Goal: Feedback & Contribution: Submit feedback/report problem

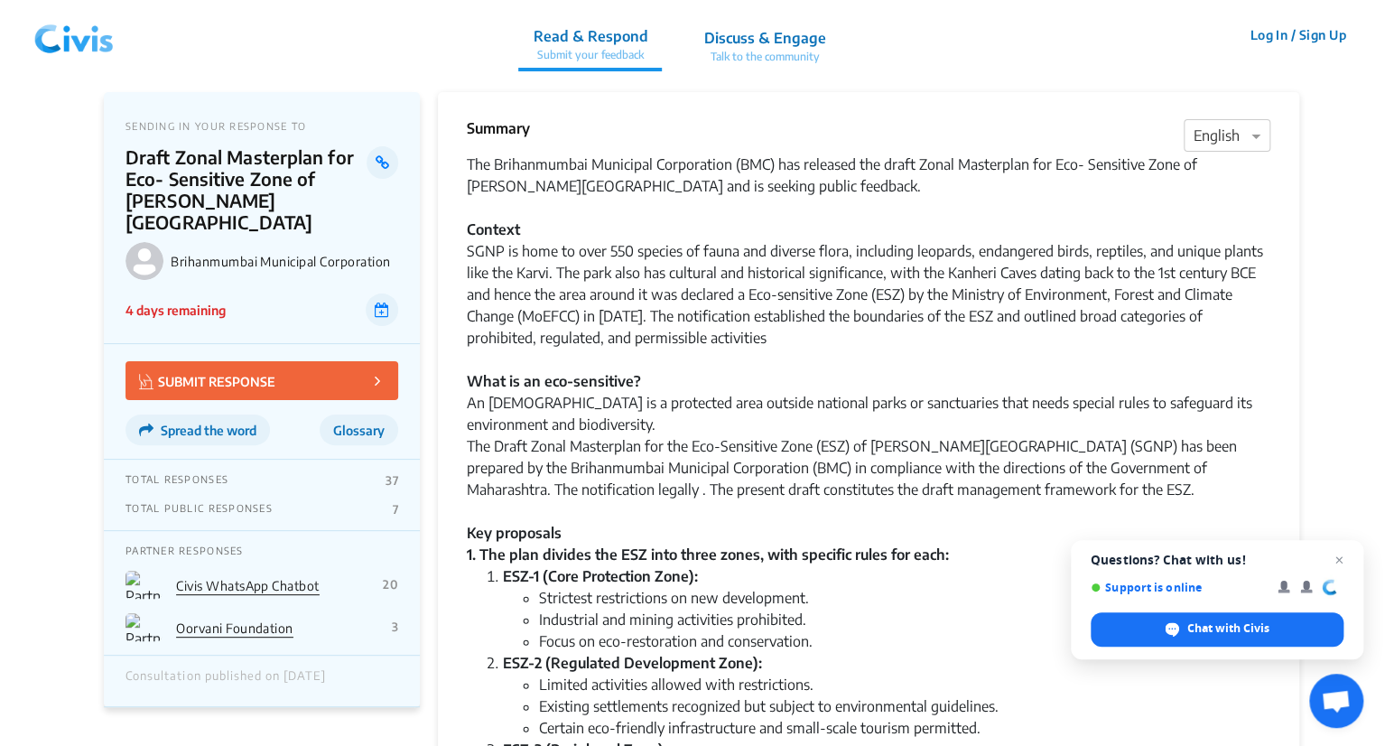
click at [256, 370] on p "SUBMIT RESPONSE" at bounding box center [207, 380] width 136 height 21
drag, startPoint x: 58, startPoint y: 35, endPoint x: 5, endPoint y: 116, distance: 95.9
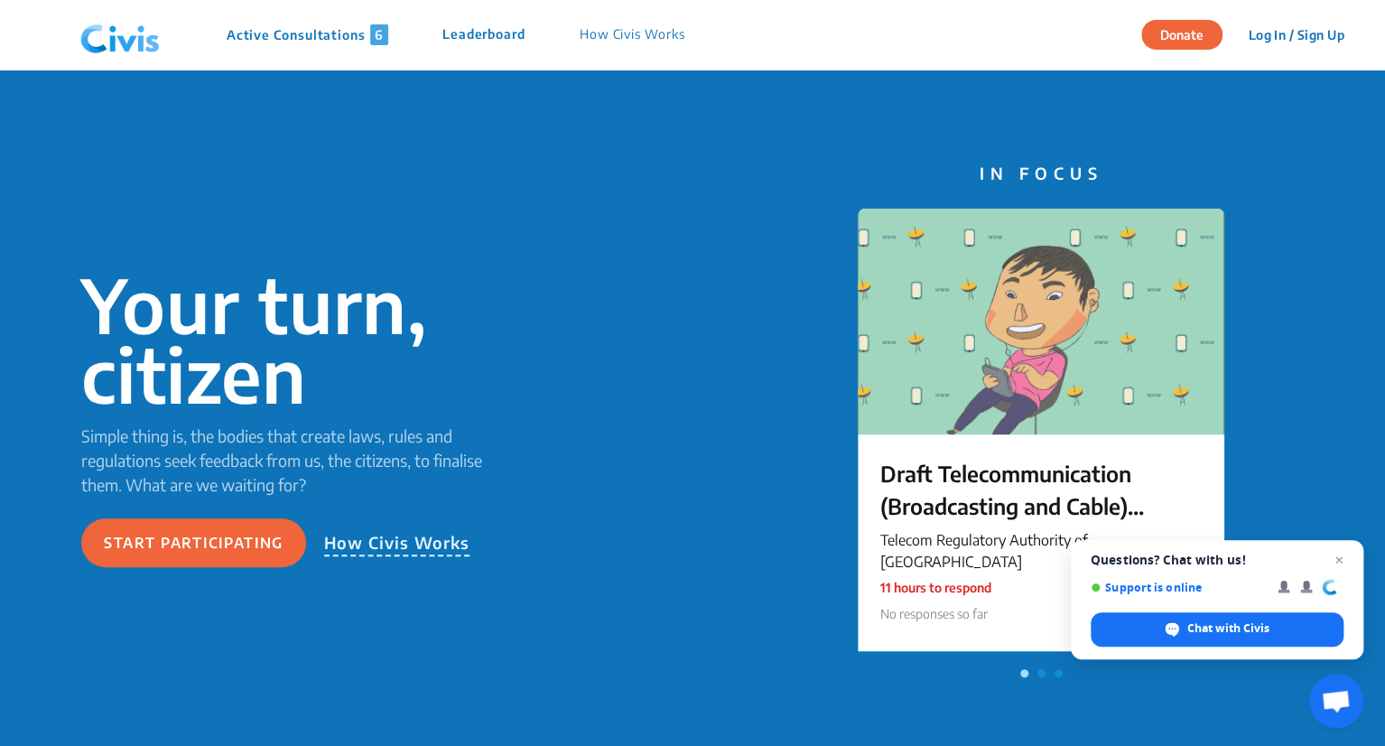
click at [644, 28] on p "How Civis Works" at bounding box center [633, 34] width 106 height 21
click at [372, 535] on p "How Civis Works" at bounding box center [397, 543] width 146 height 26
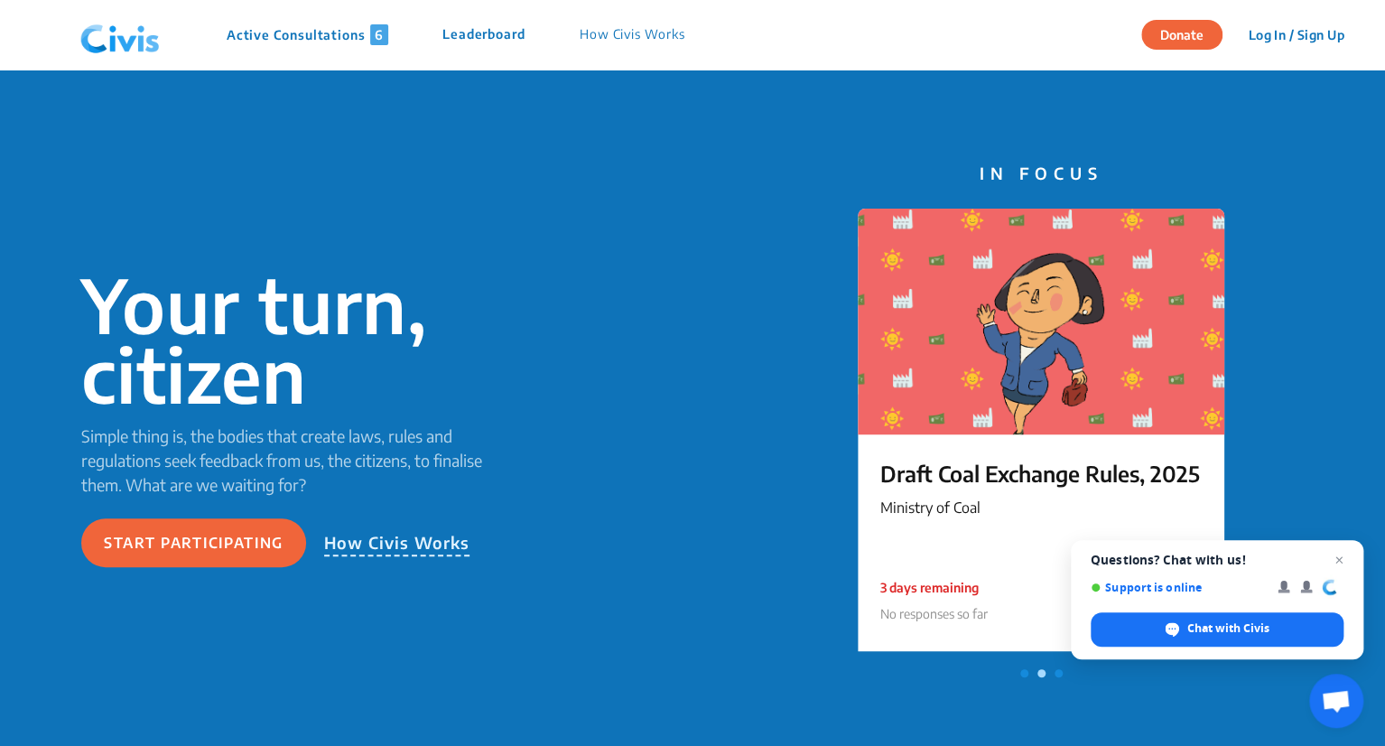
click at [383, 543] on p "How Civis Works" at bounding box center [397, 543] width 146 height 26
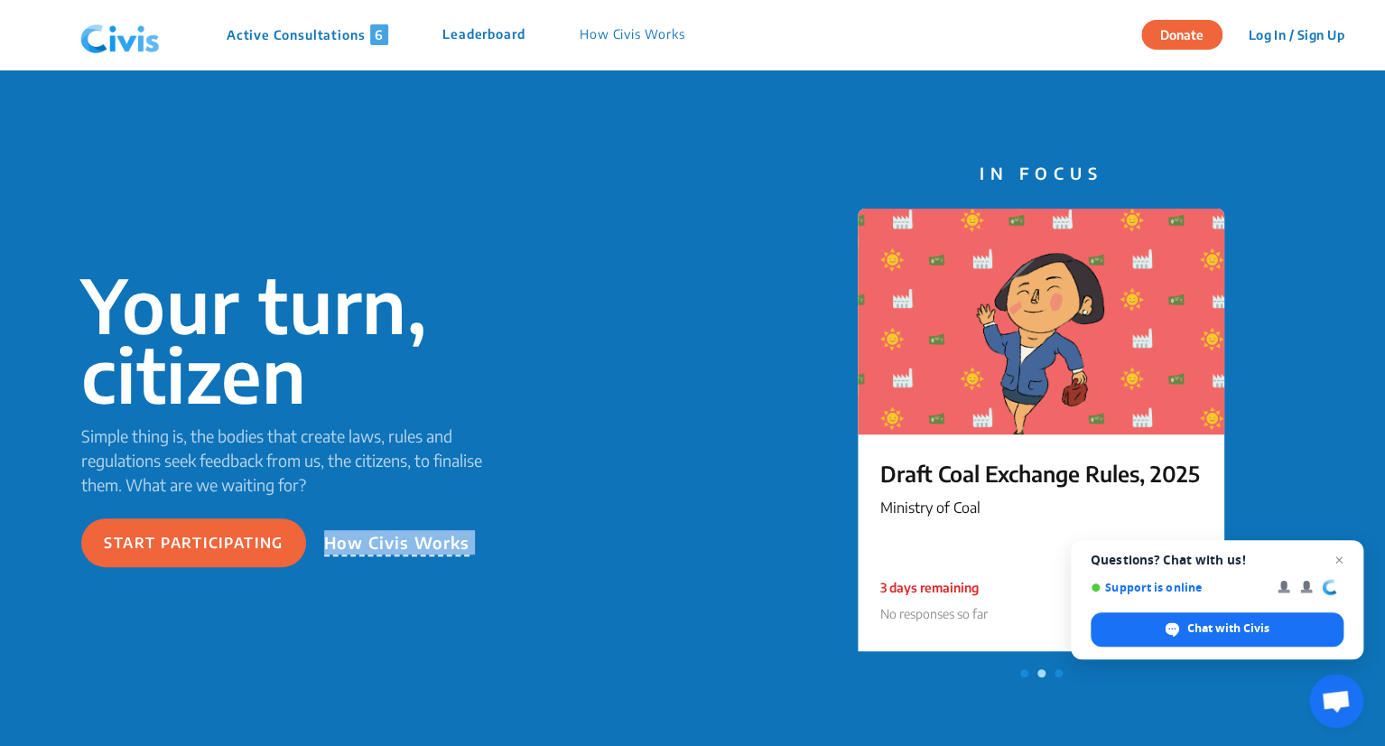
click at [383, 543] on p "How Civis Works" at bounding box center [397, 543] width 146 height 26
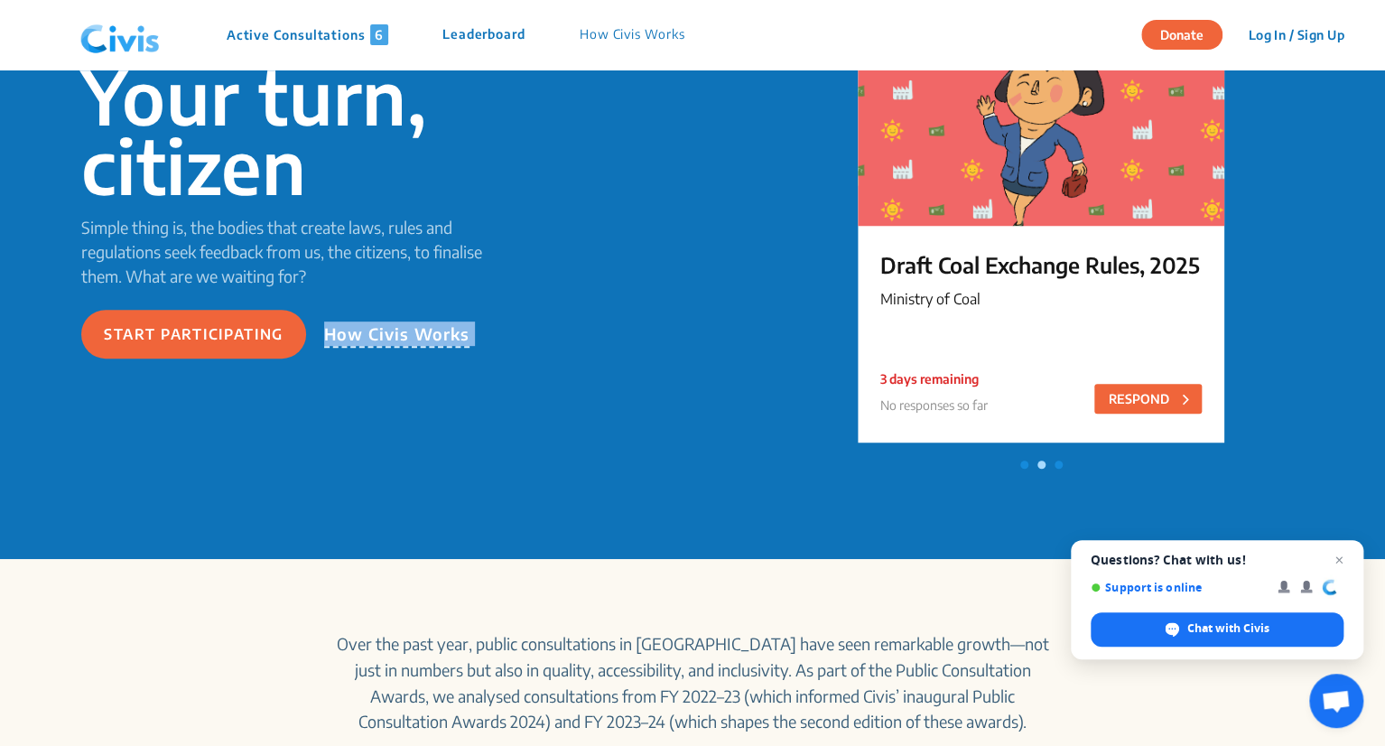
scroll to position [209, 0]
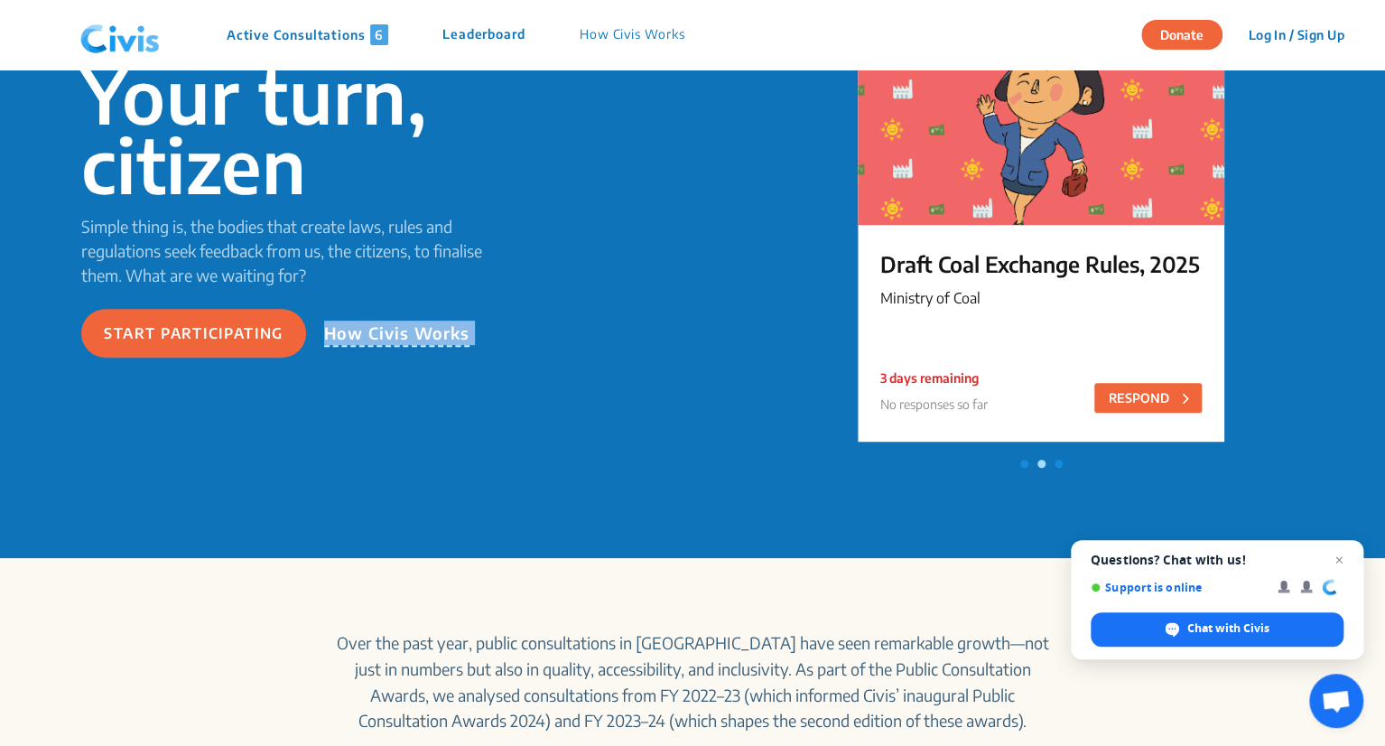
click at [358, 338] on p "How Civis Works" at bounding box center [397, 334] width 146 height 26
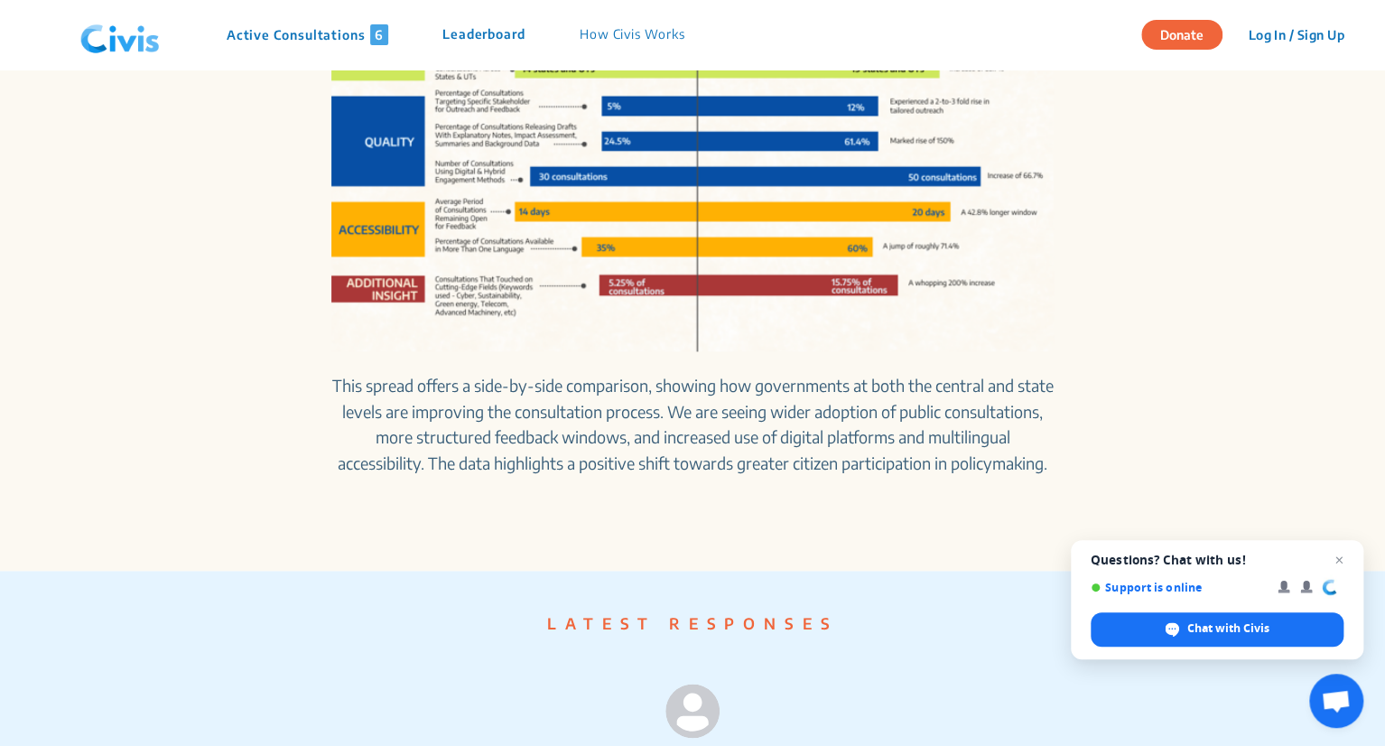
scroll to position [1038, 0]
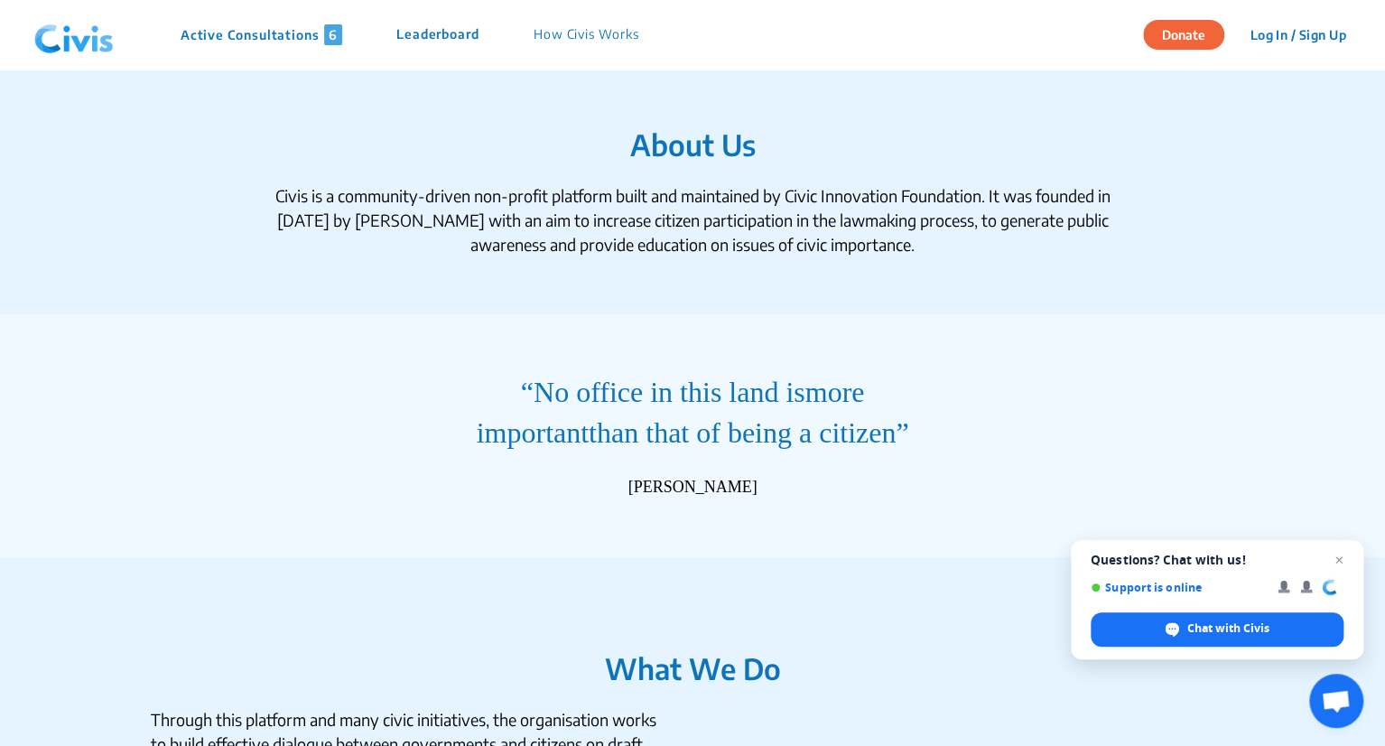
drag, startPoint x: 267, startPoint y: 193, endPoint x: 954, endPoint y: 257, distance: 690.1
click at [954, 257] on section "About Us Civis is a community-driven non-profit platform built and maintained b…" at bounding box center [692, 192] width 1300 height 245
copy div "Civis is a community-driven non-profit platform built and maintained by Civic I…"
